Goal: Download file/media

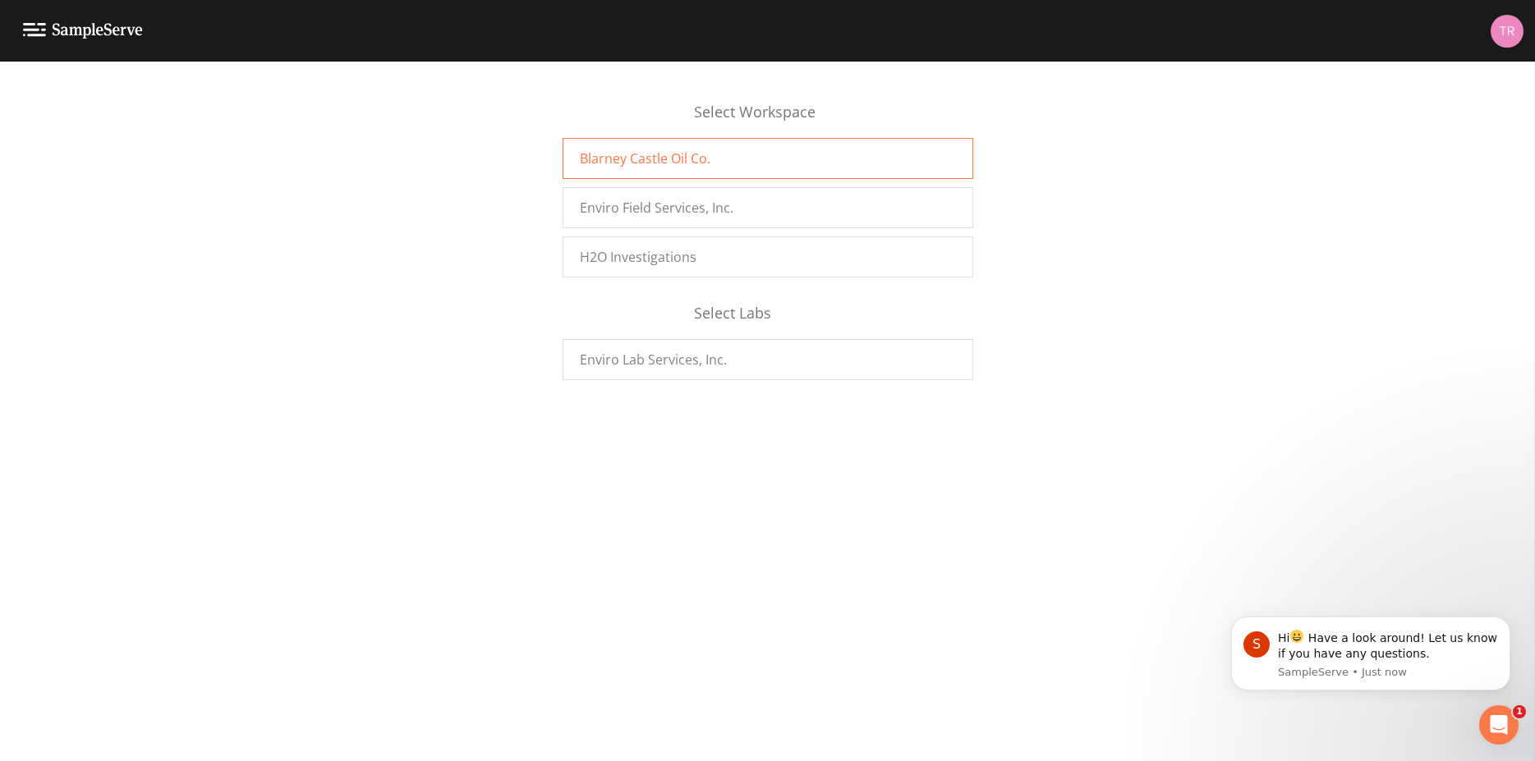
click at [668, 160] on span "Blarney Castle Oil Co." at bounding box center [645, 159] width 131 height 20
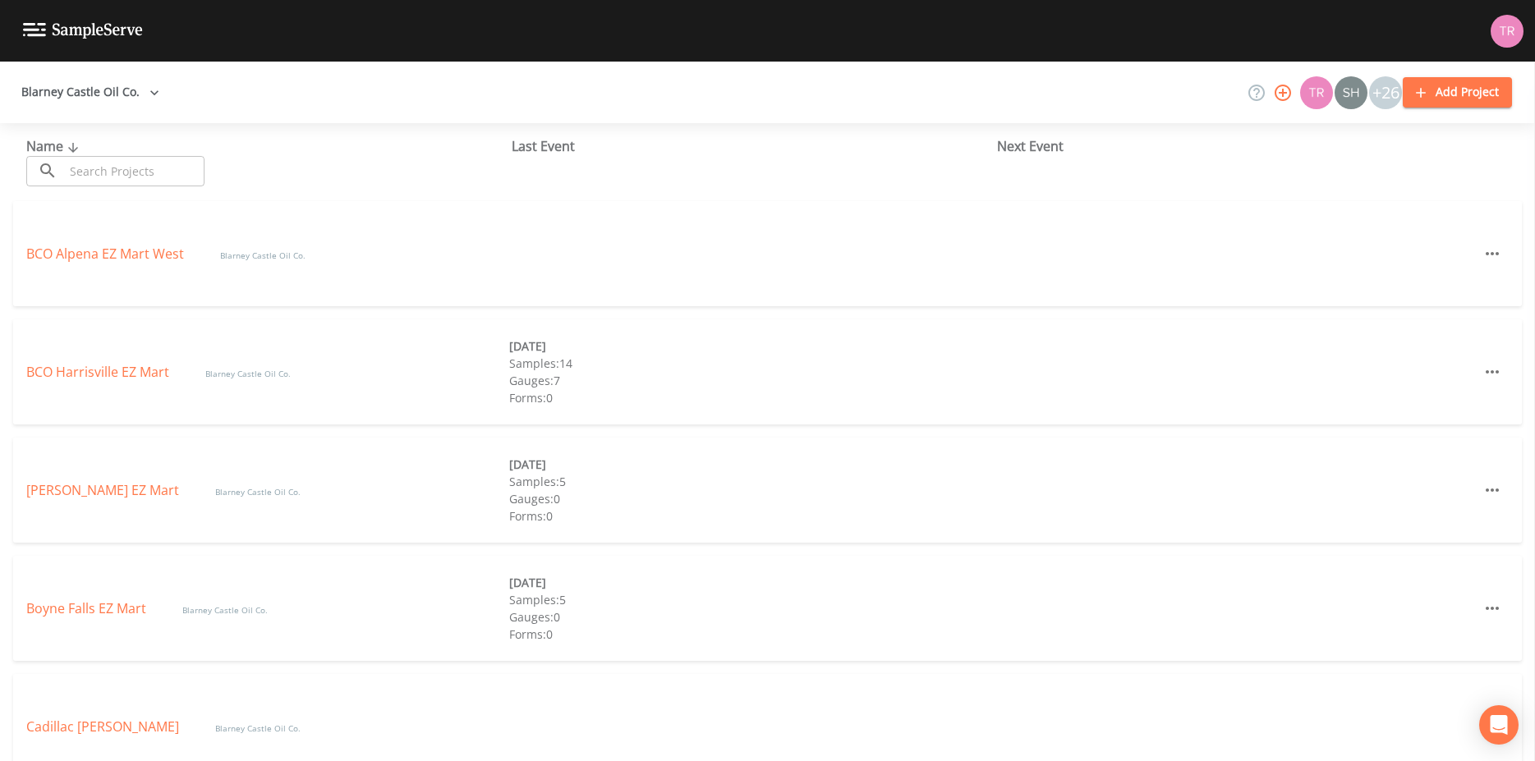
scroll to position [217, 0]
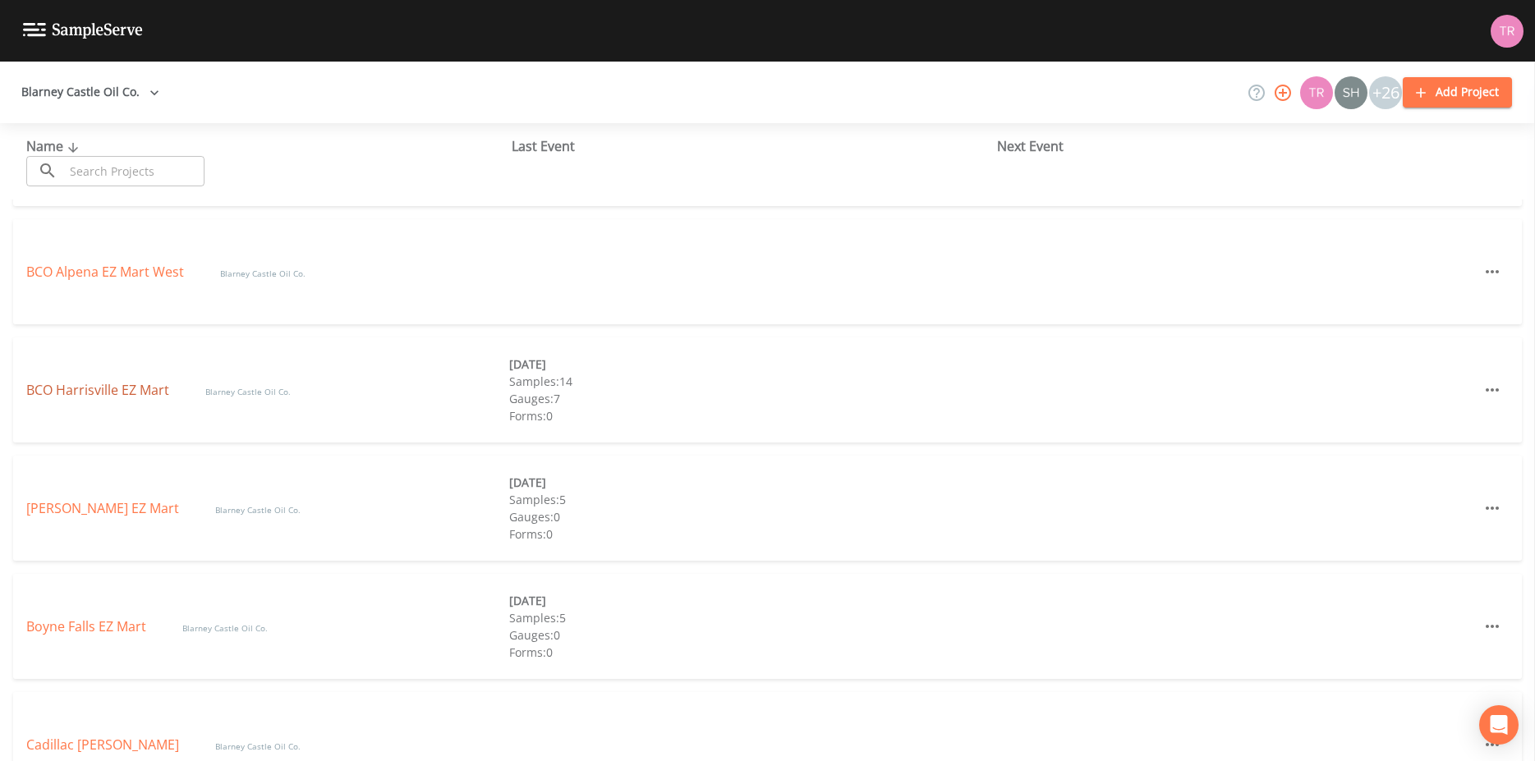
click at [112, 391] on link "BCO Harrisville EZ Mart" at bounding box center [99, 390] width 146 height 18
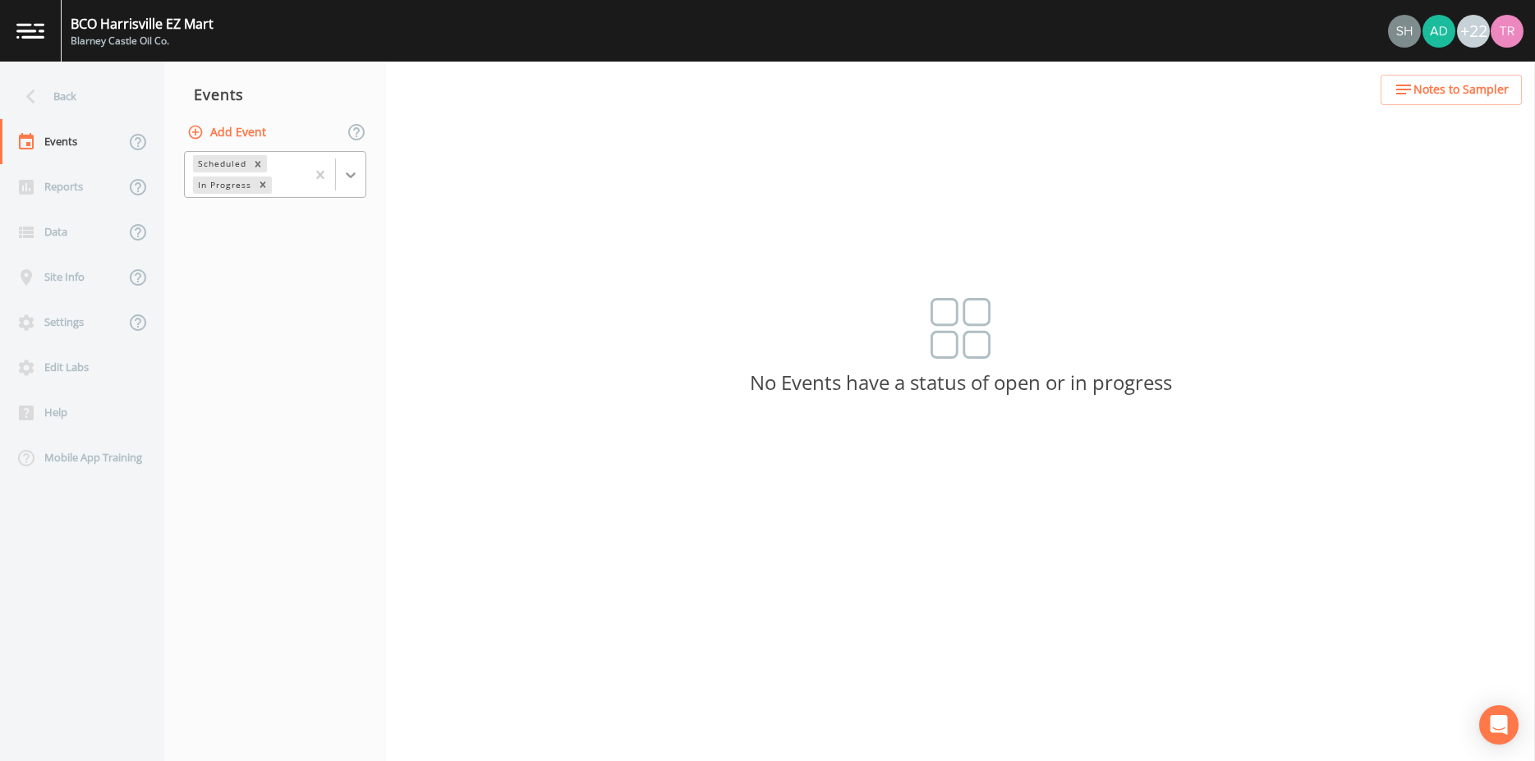
click at [355, 173] on icon at bounding box center [351, 176] width 10 height 6
click at [364, 180] on div at bounding box center [351, 175] width 30 height 30
click at [311, 212] on div "Completed" at bounding box center [275, 222] width 182 height 28
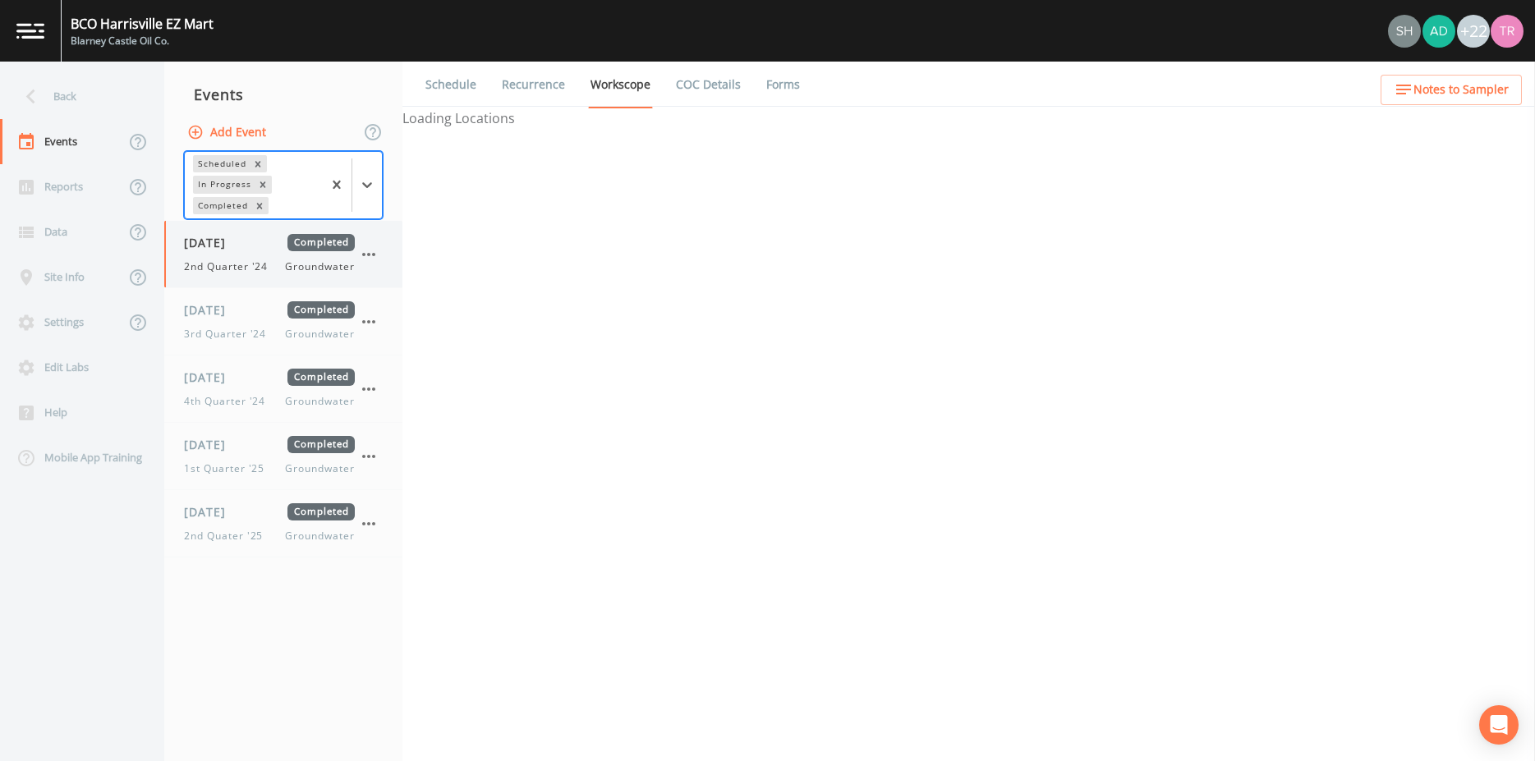
select select "4f082be6-97a7-4f70-a81f-c26a4e896ad7"
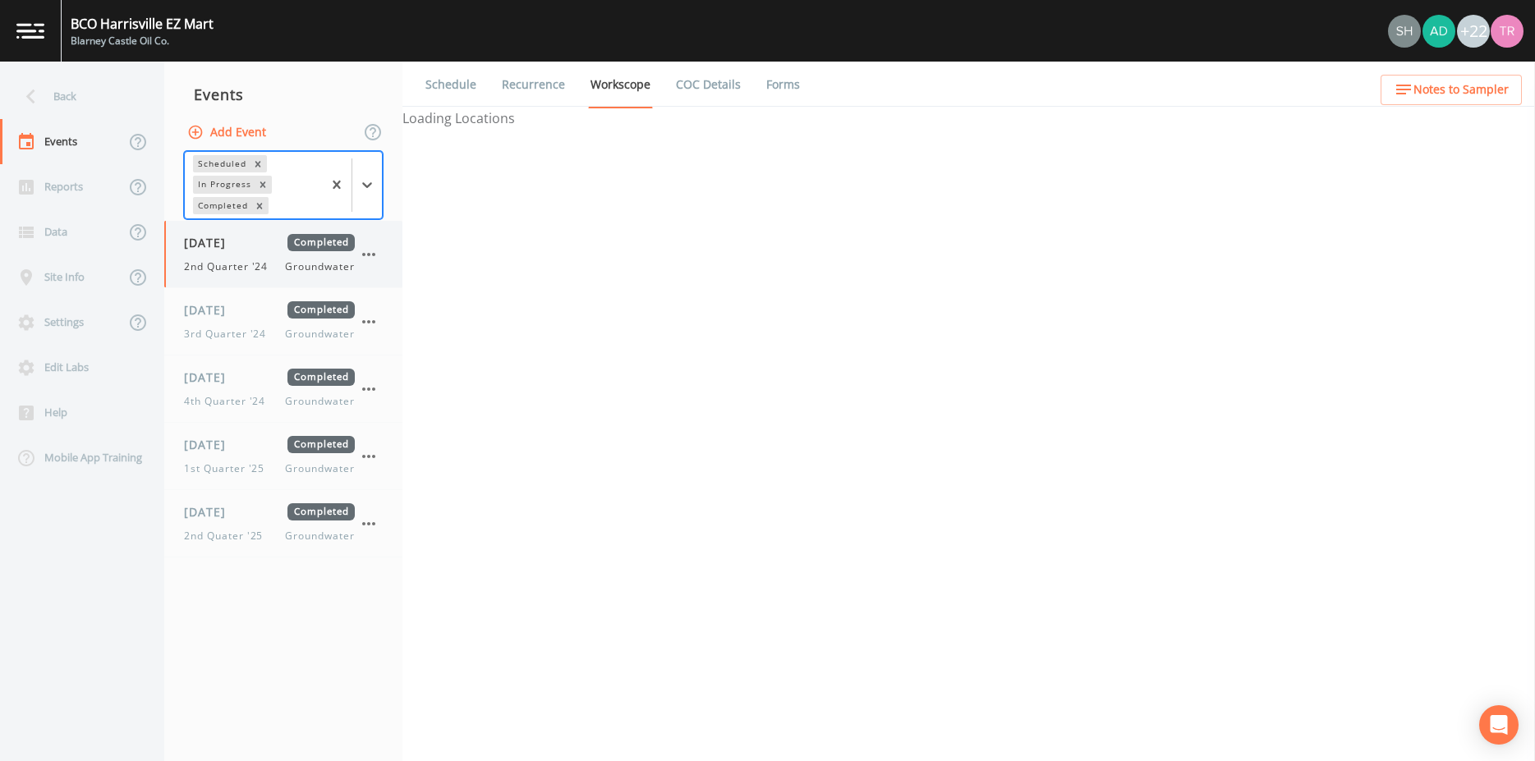
select select "4f082be6-97a7-4f70-a81f-c26a4e896ad7"
select select "90cb9eb4-6474-4a87-b19a-5893ccc283ba"
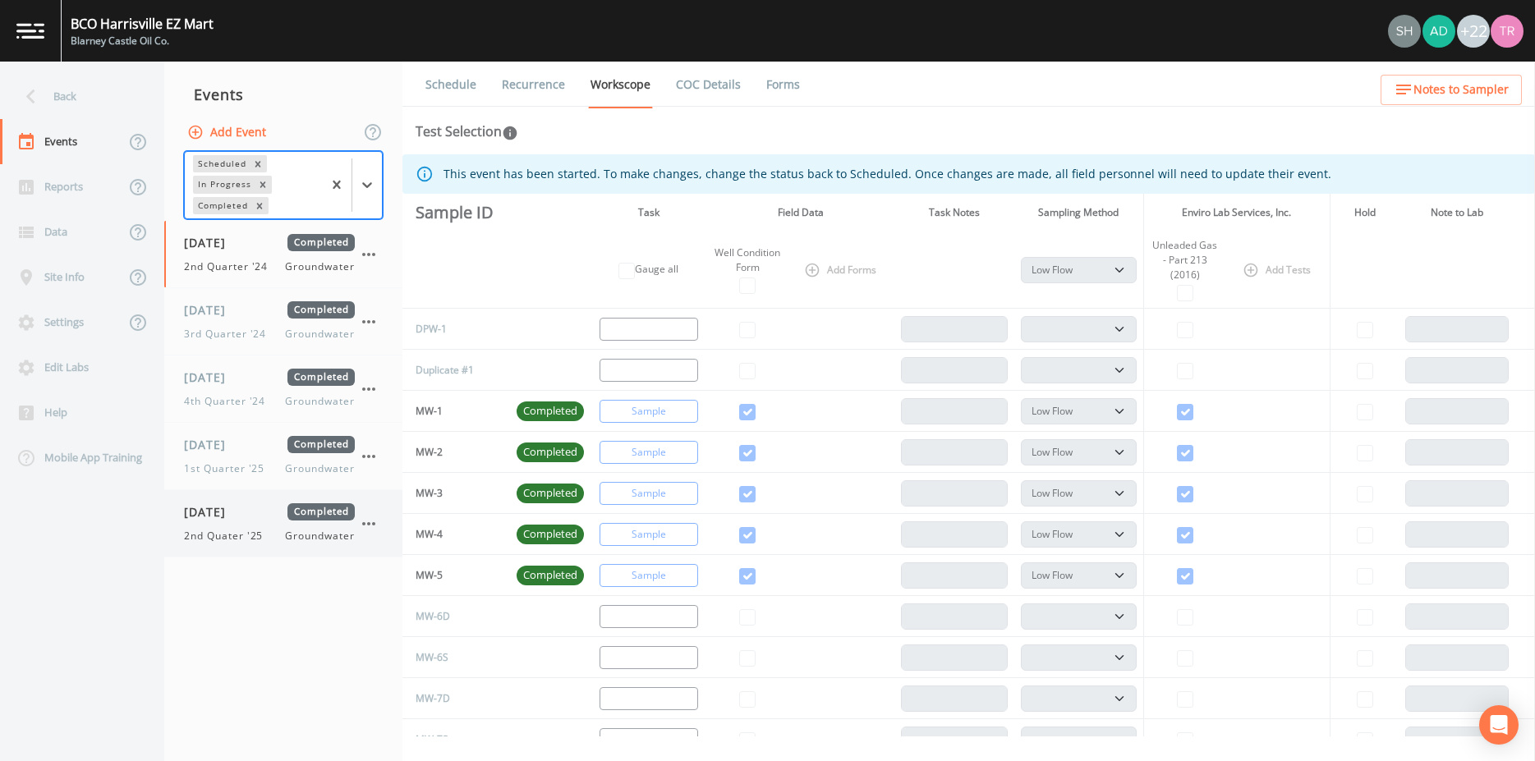
click at [237, 525] on div "[DATE] Completed 2nd Quater '25 Groundwater" at bounding box center [269, 524] width 171 height 40
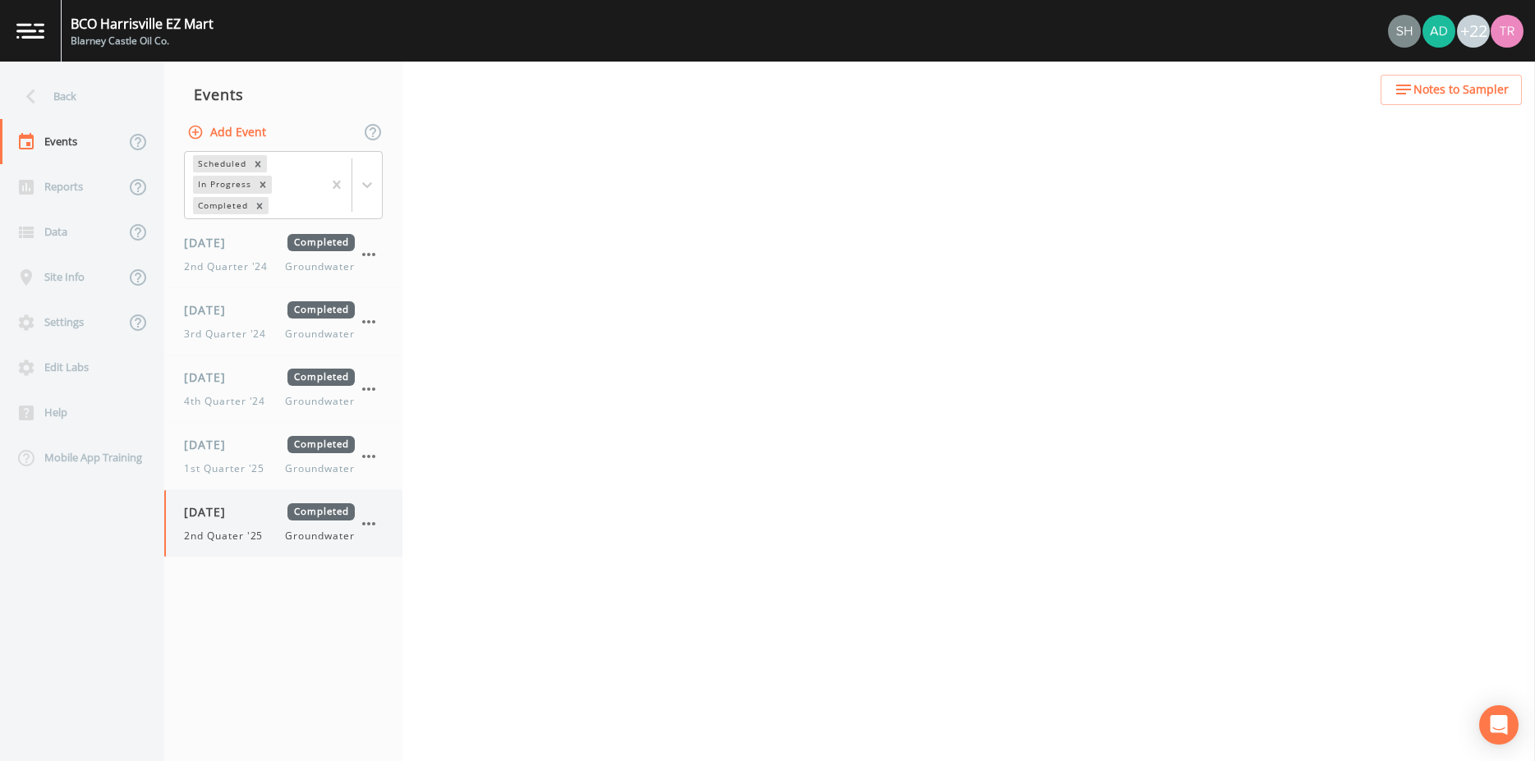
select select "4f082be6-97a7-4f70-a81f-c26a4e896ad7"
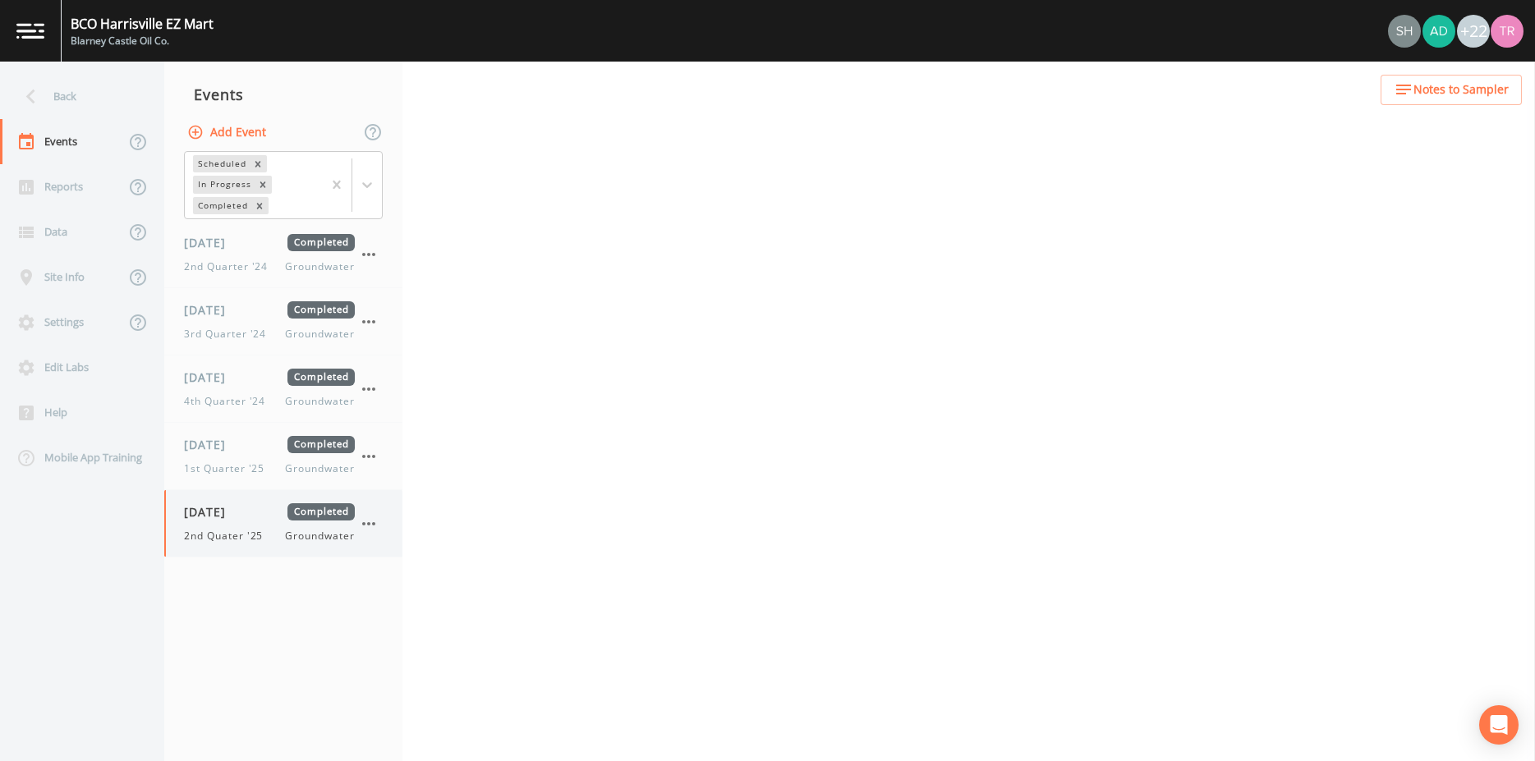
select select "4f082be6-97a7-4f70-a81f-c26a4e896ad7"
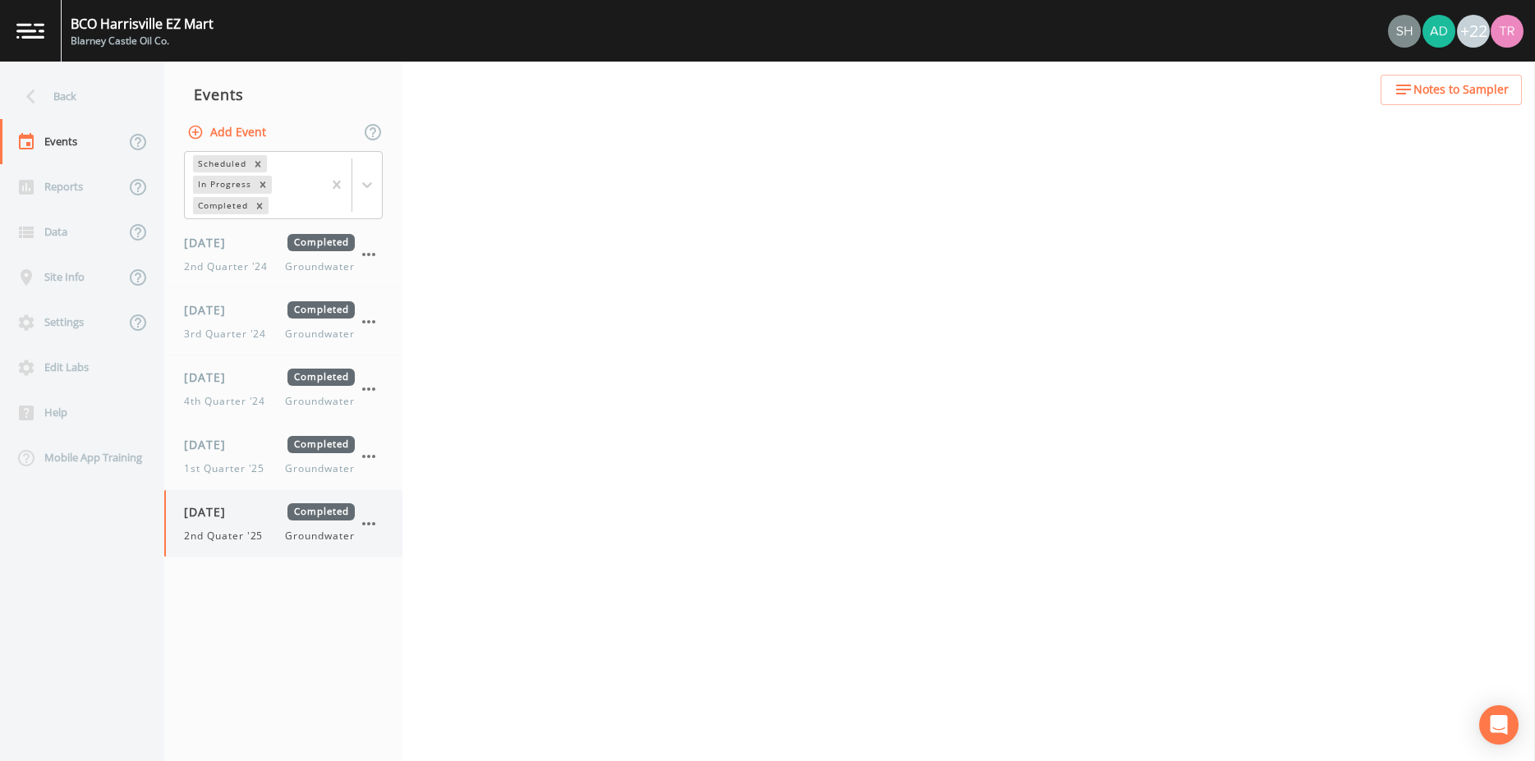
select select "4f082be6-97a7-4f70-a81f-c26a4e896ad7"
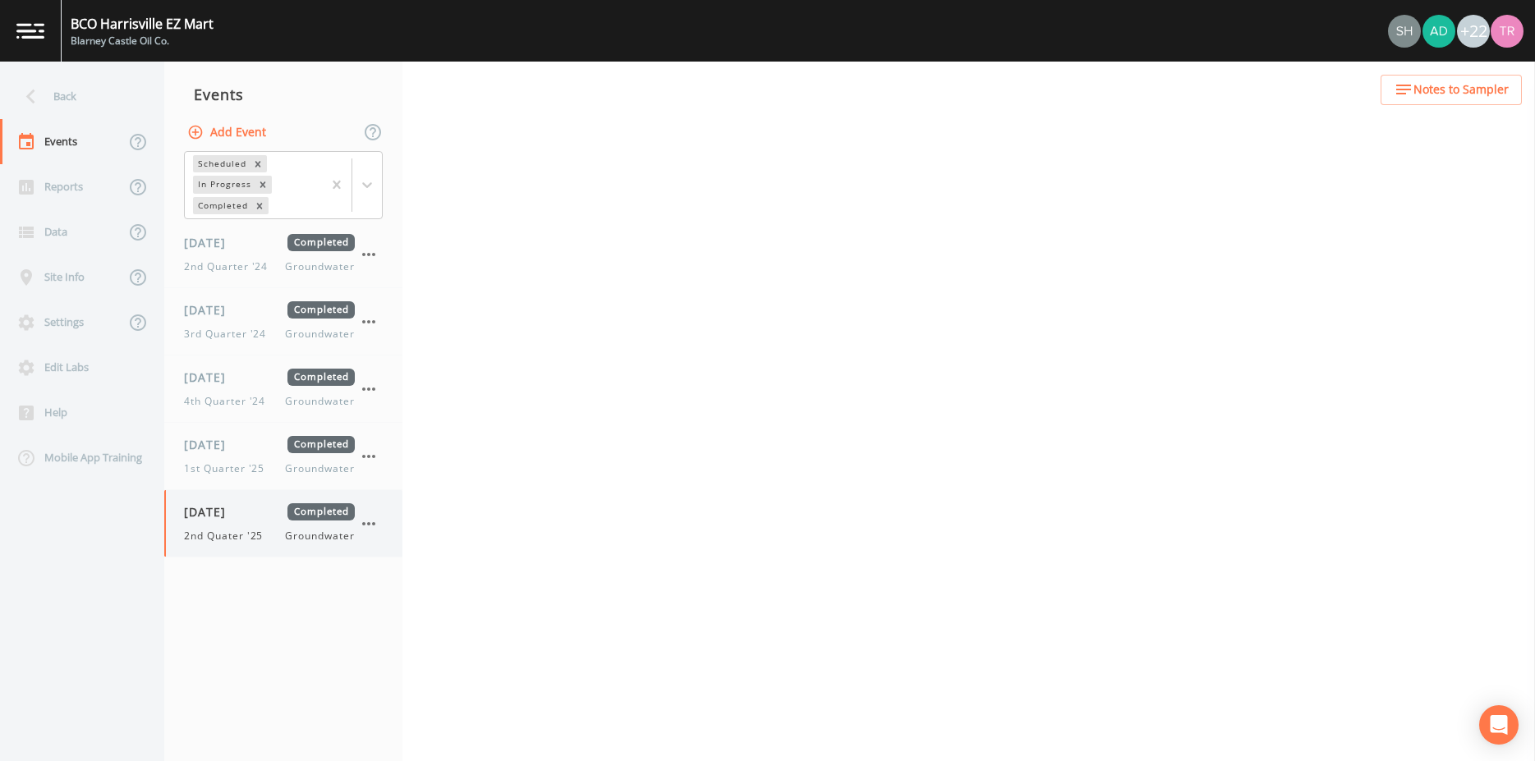
select select "32c6ee38-6f74-4ba1-9d68-2cabd624afbe"
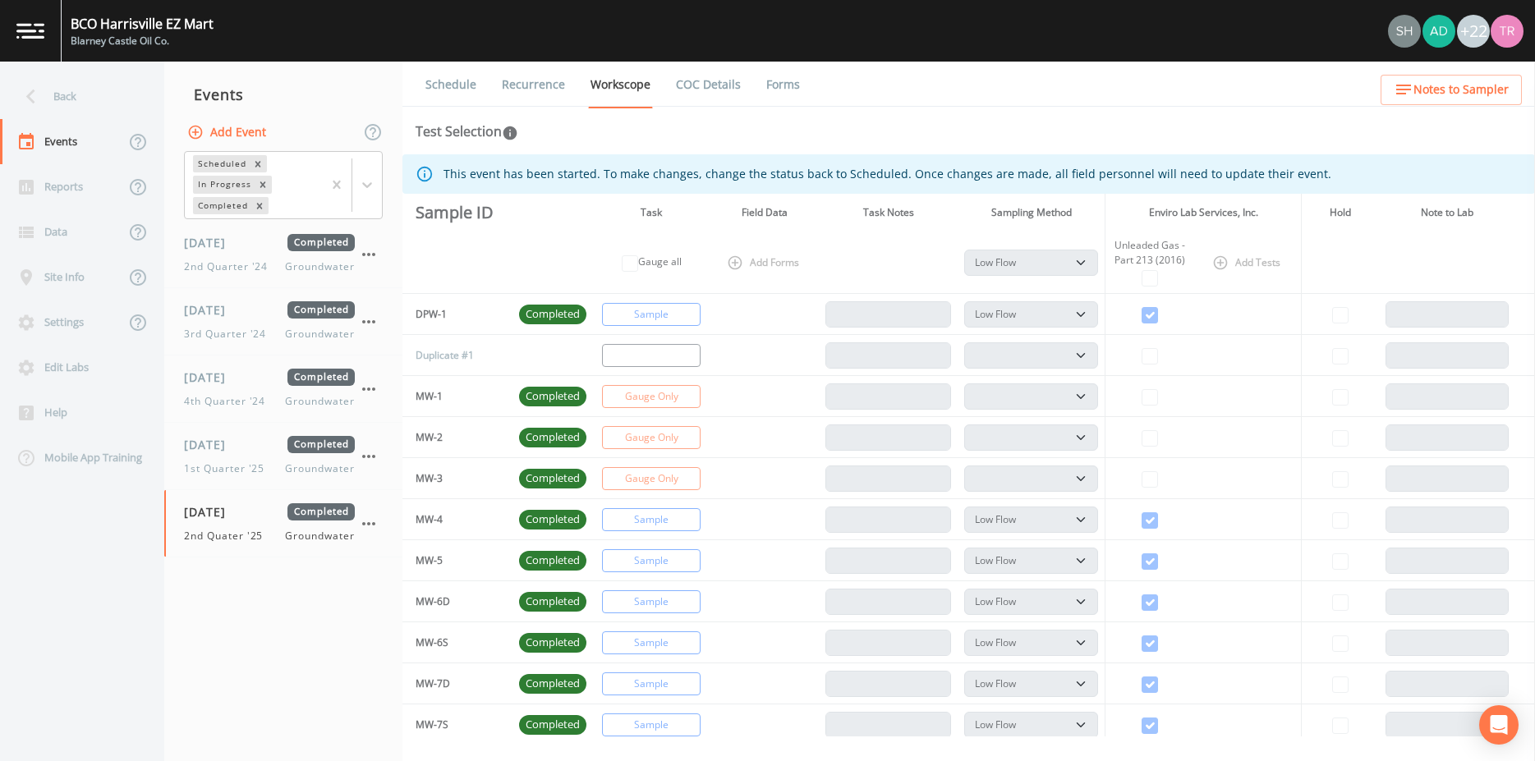
click at [803, 81] on link "Forms" at bounding box center [783, 85] width 39 height 46
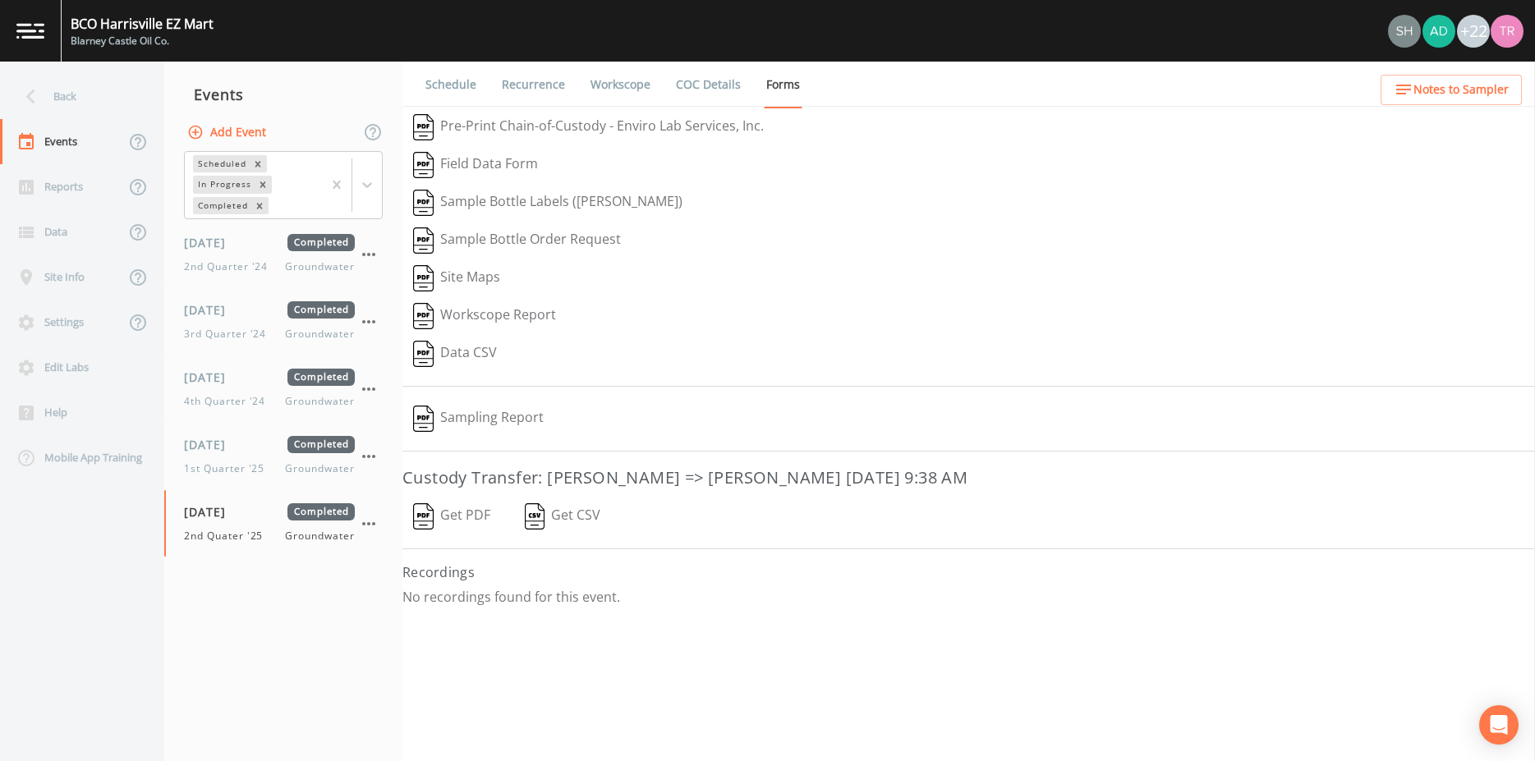
click at [564, 522] on button "Get CSV" at bounding box center [562, 517] width 99 height 38
click at [465, 516] on button "Get PDF" at bounding box center [452, 517] width 99 height 38
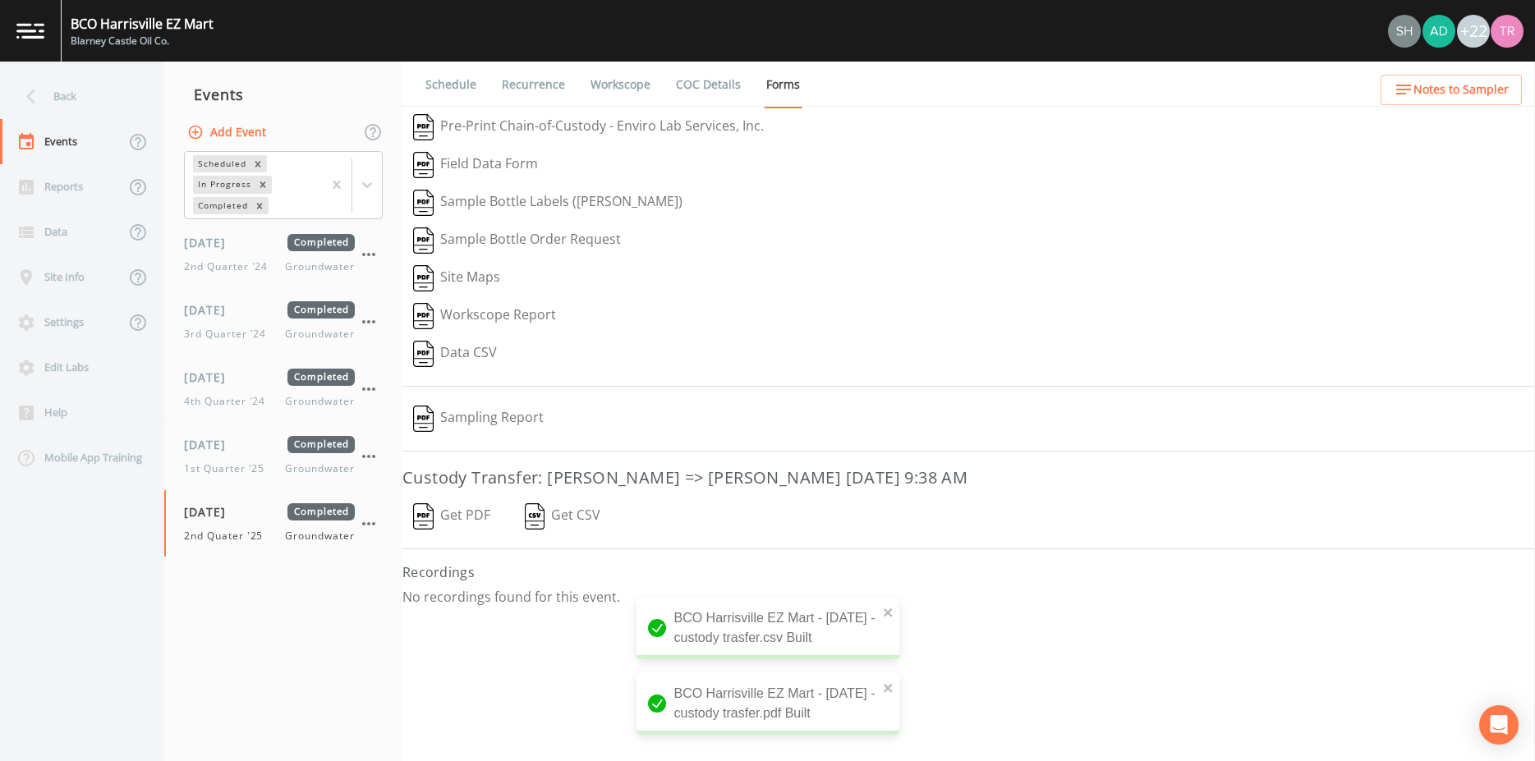
click at [31, 100] on icon at bounding box center [30, 97] width 9 height 15
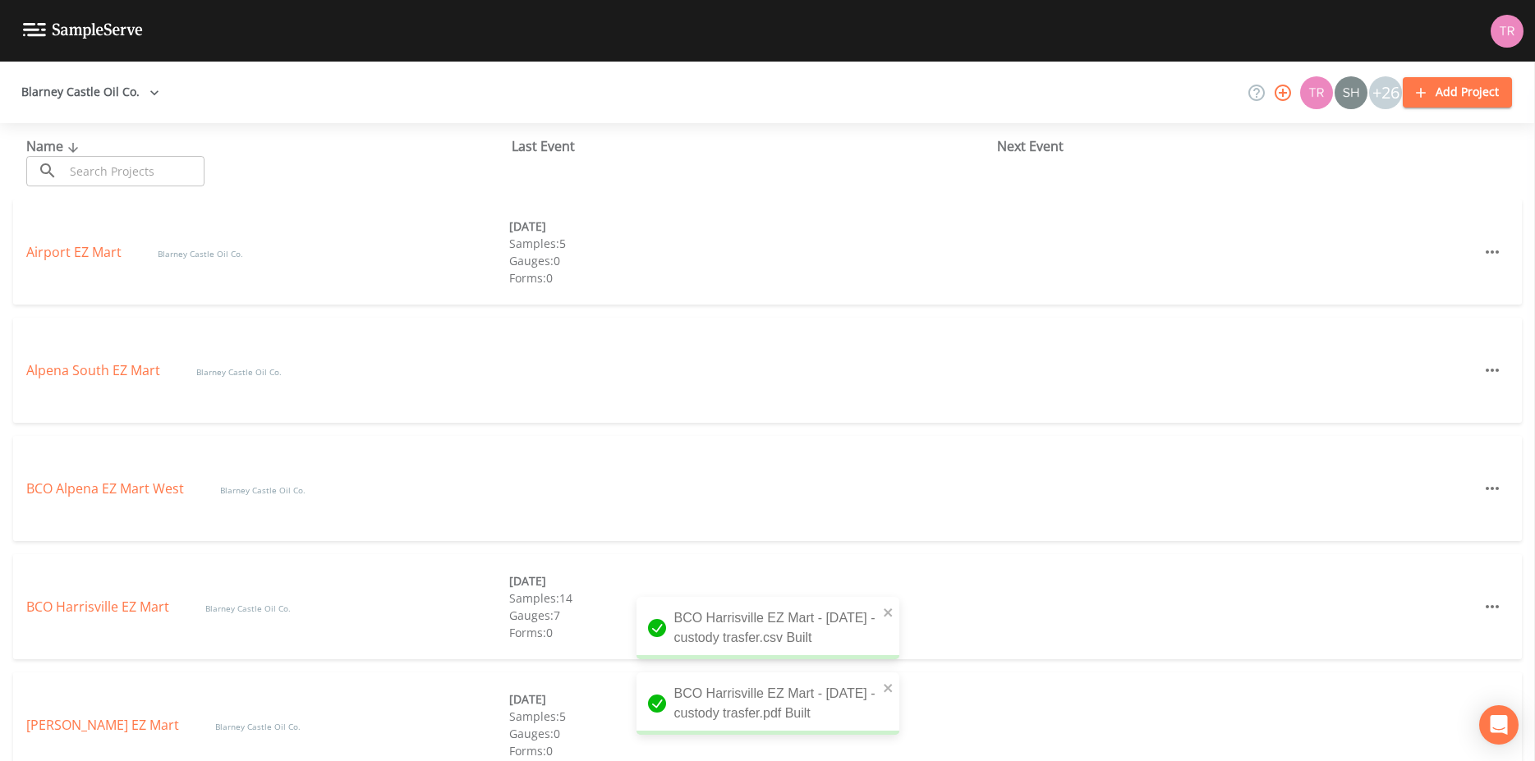
click at [159, 94] on icon "button" at bounding box center [154, 92] width 8 height 5
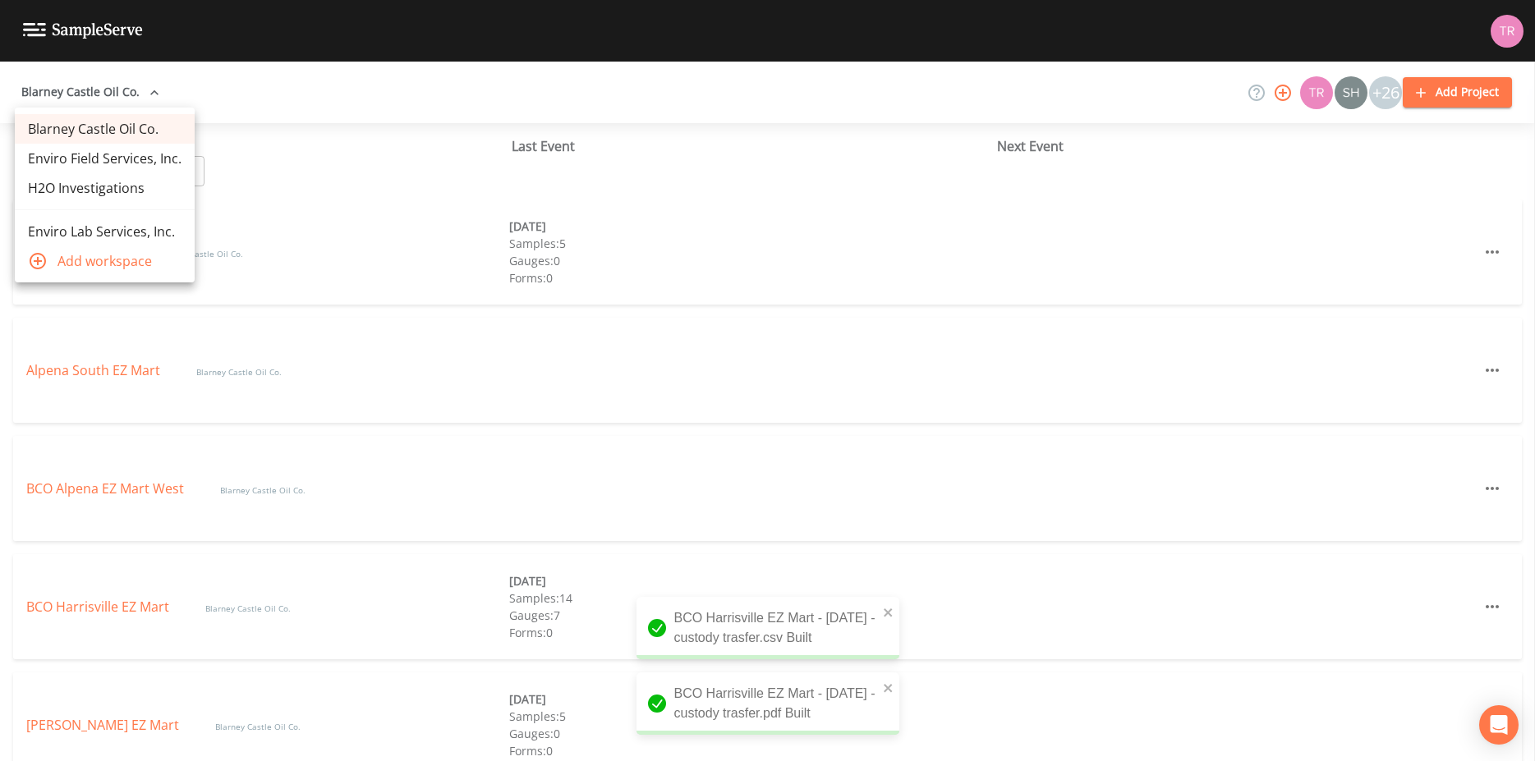
click at [99, 235] on link "Enviro Lab Services, Inc." at bounding box center [105, 232] width 180 height 30
